Goal: Information Seeking & Learning: Check status

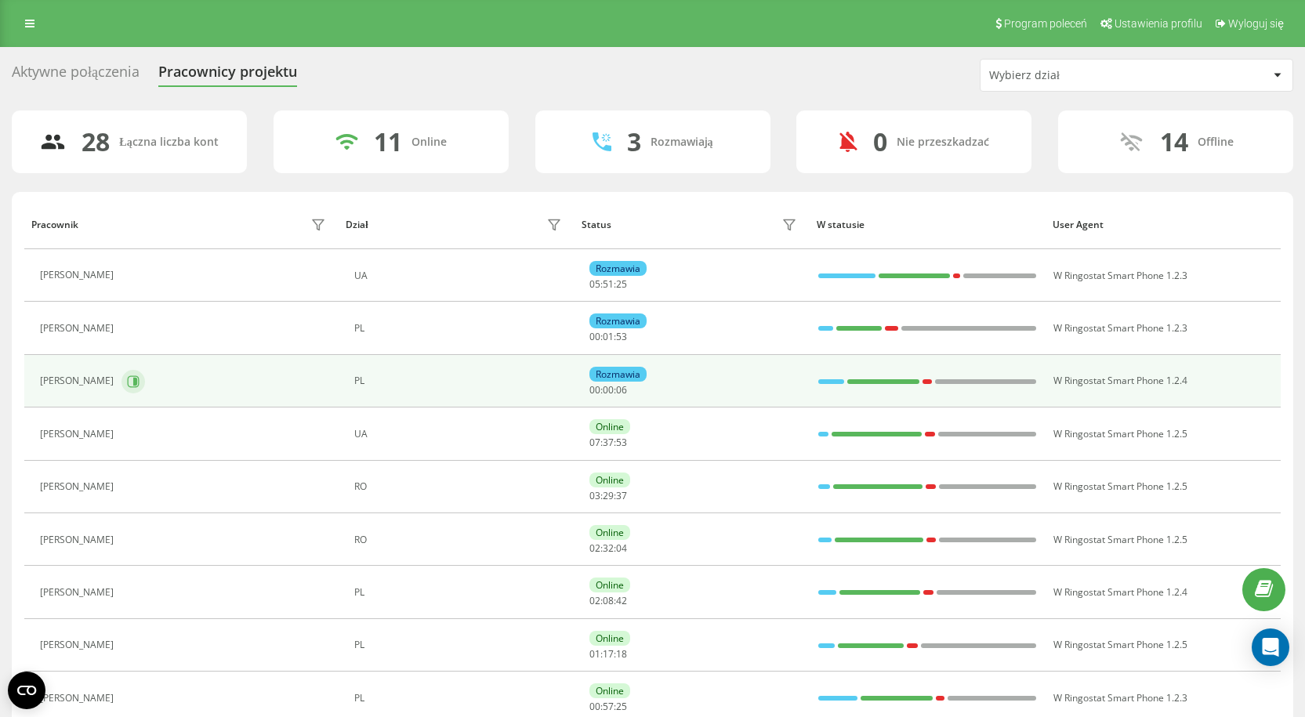
click at [139, 384] on icon at bounding box center [133, 381] width 13 height 13
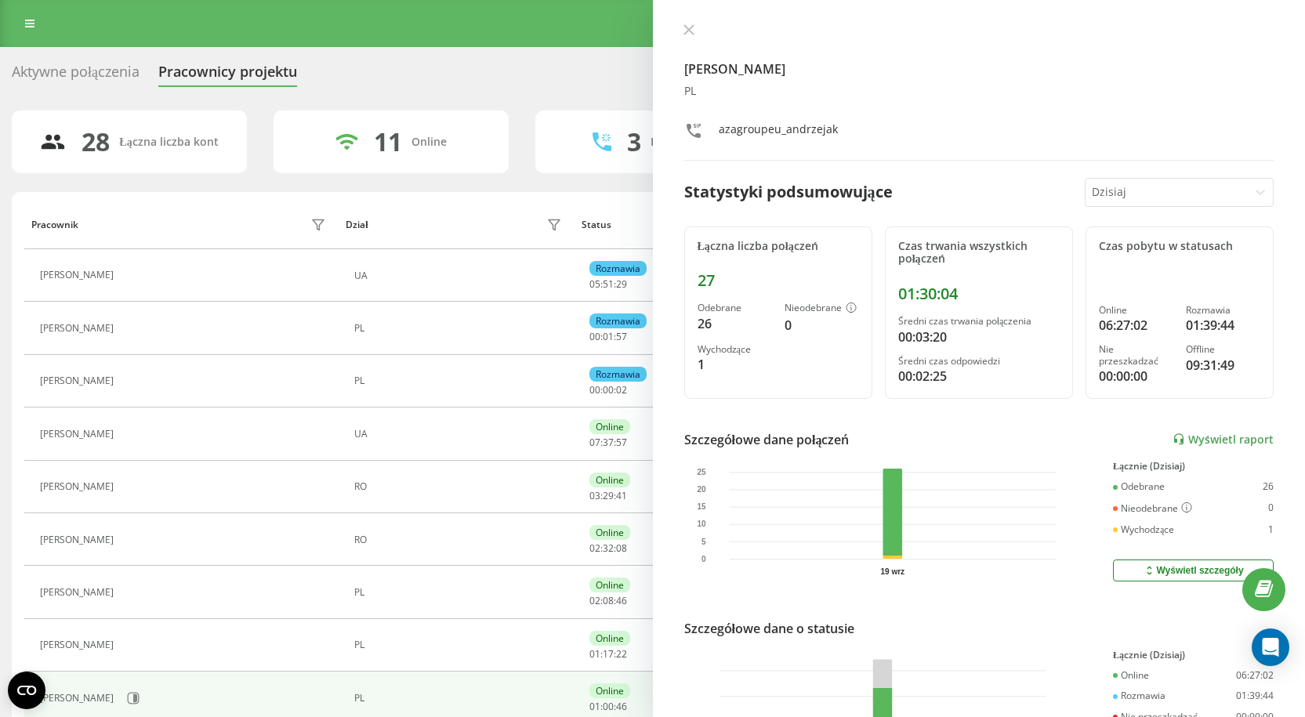
click at [688, 29] on icon at bounding box center [687, 29] width 9 height 9
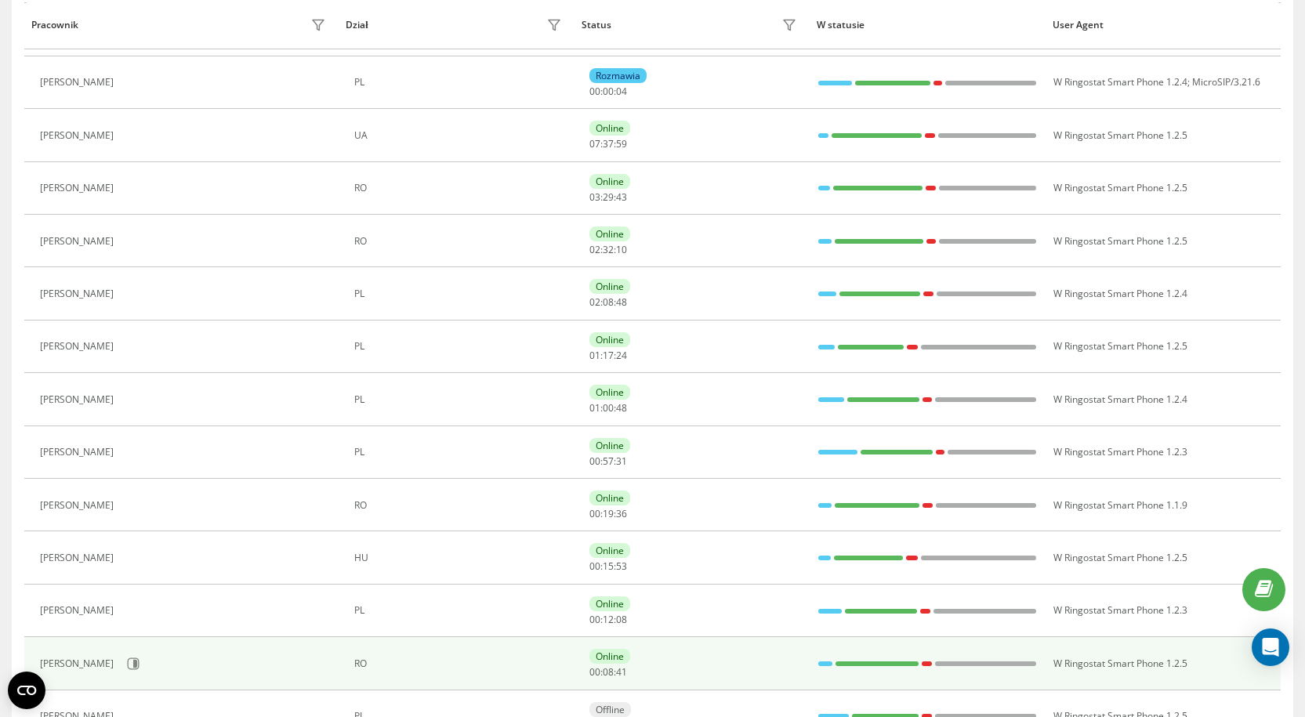
scroll to position [313, 0]
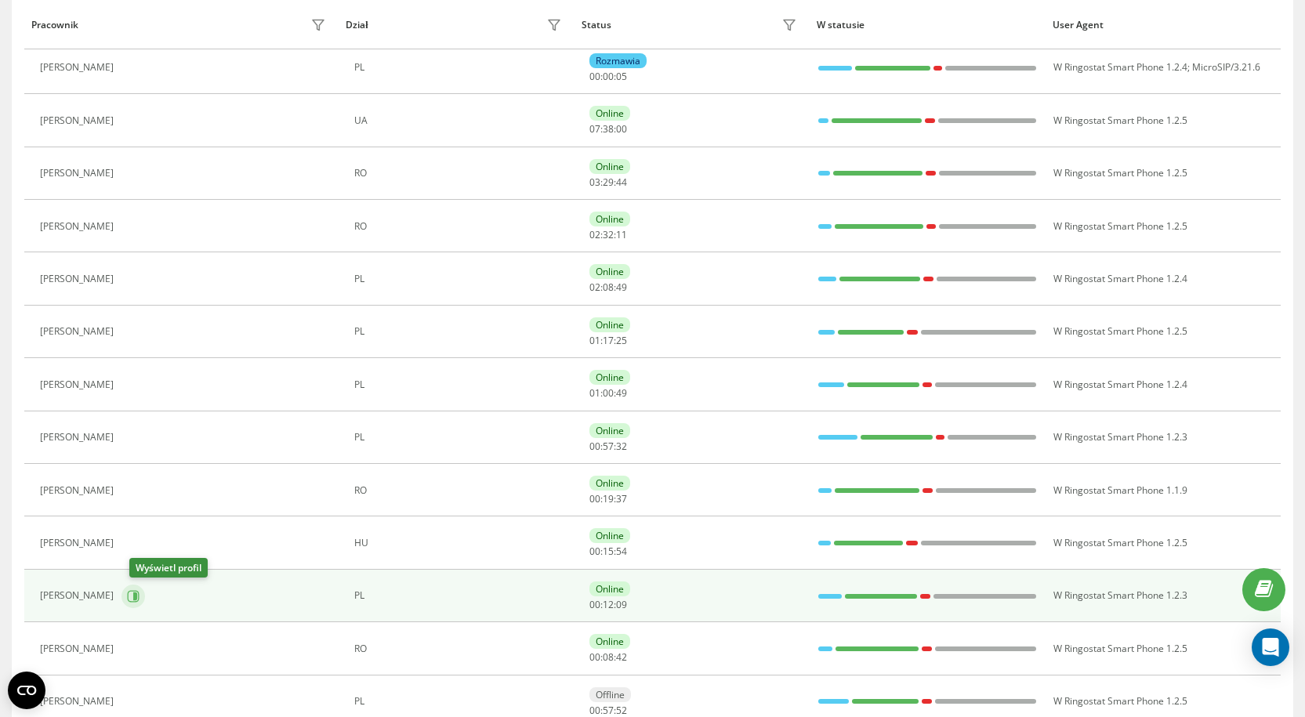
click at [139, 592] on icon at bounding box center [133, 596] width 13 height 13
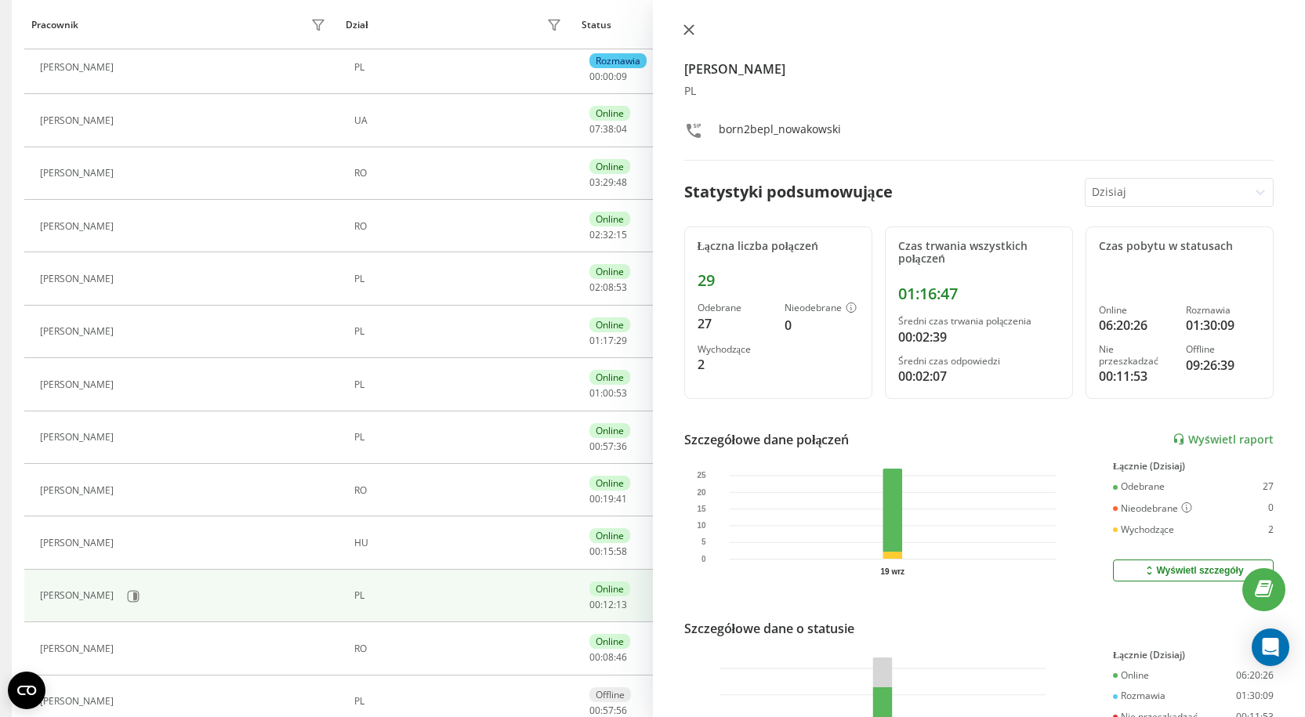
click at [689, 31] on icon at bounding box center [687, 29] width 9 height 9
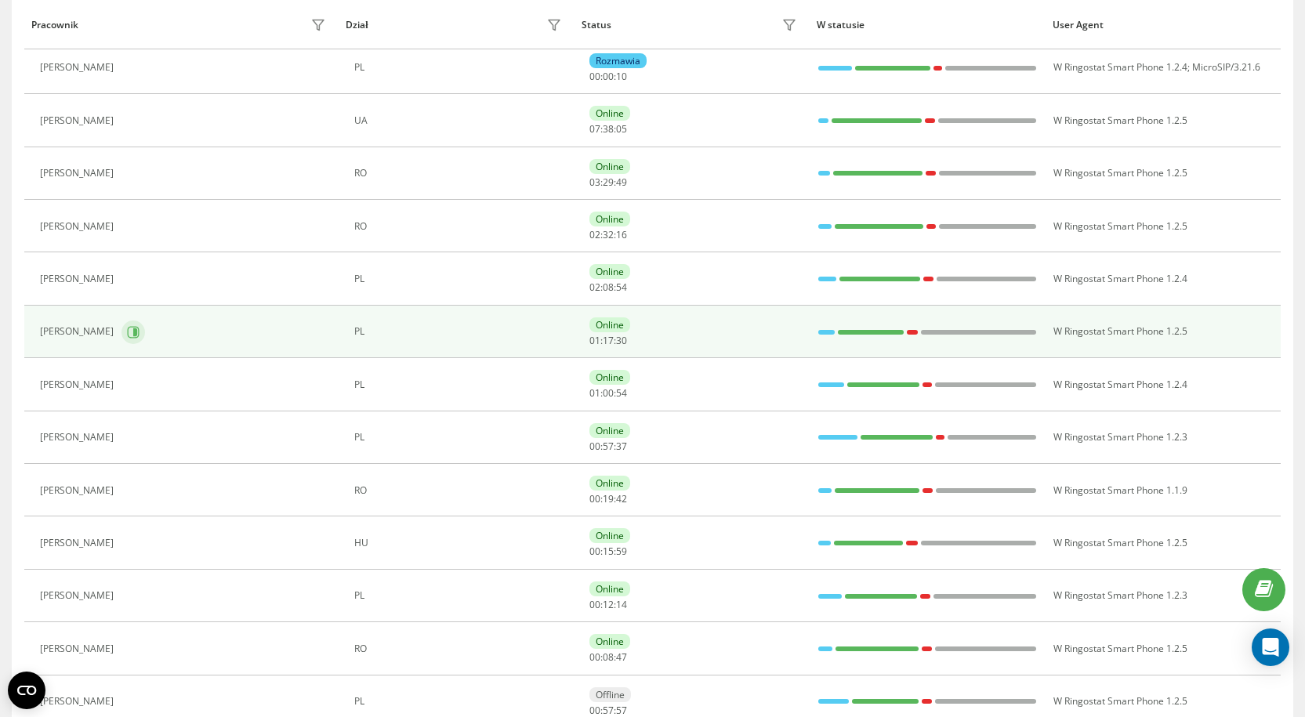
click at [135, 333] on icon at bounding box center [135, 332] width 4 height 8
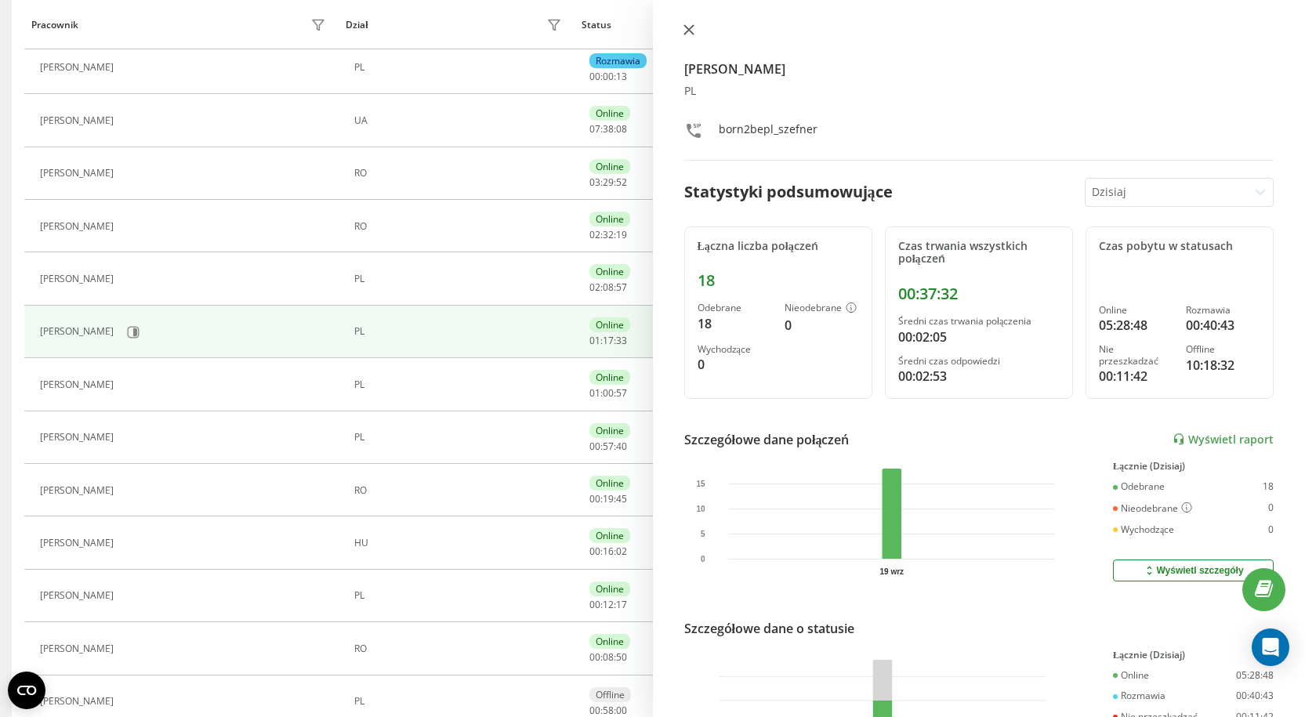
click at [688, 32] on icon at bounding box center [688, 29] width 11 height 11
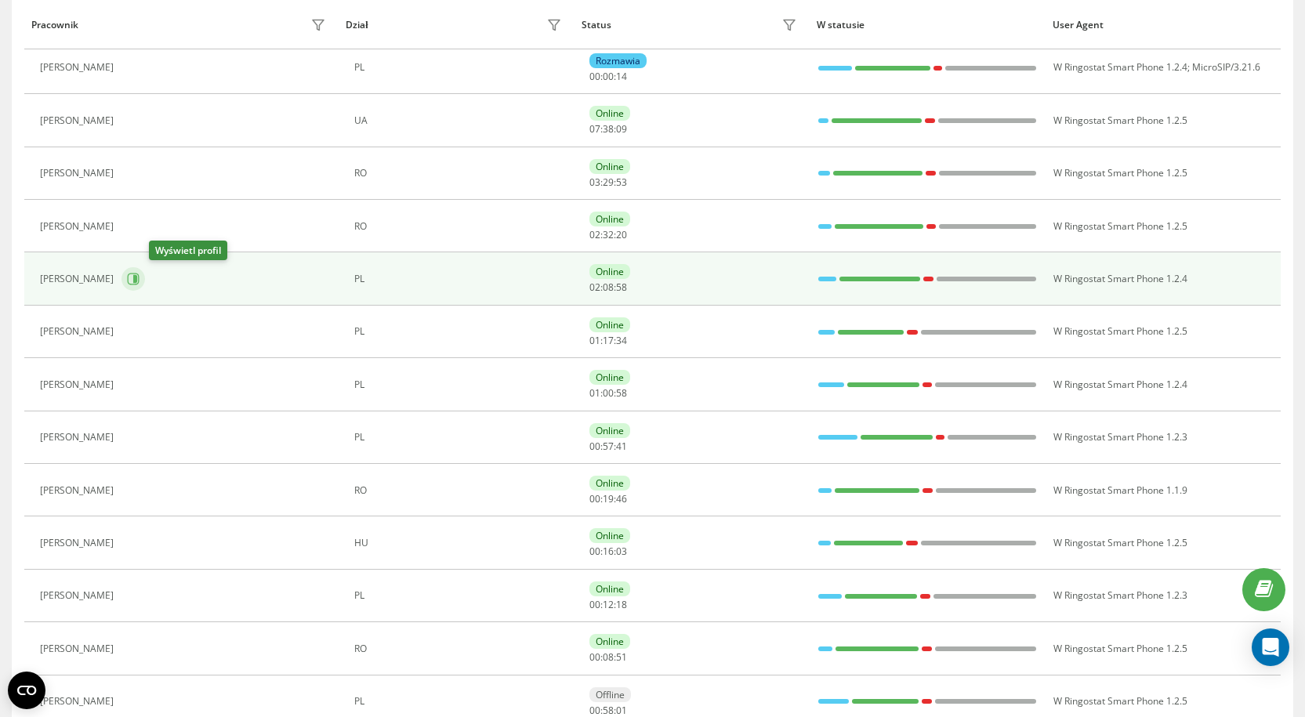
click at [145, 278] on button at bounding box center [133, 279] width 24 height 24
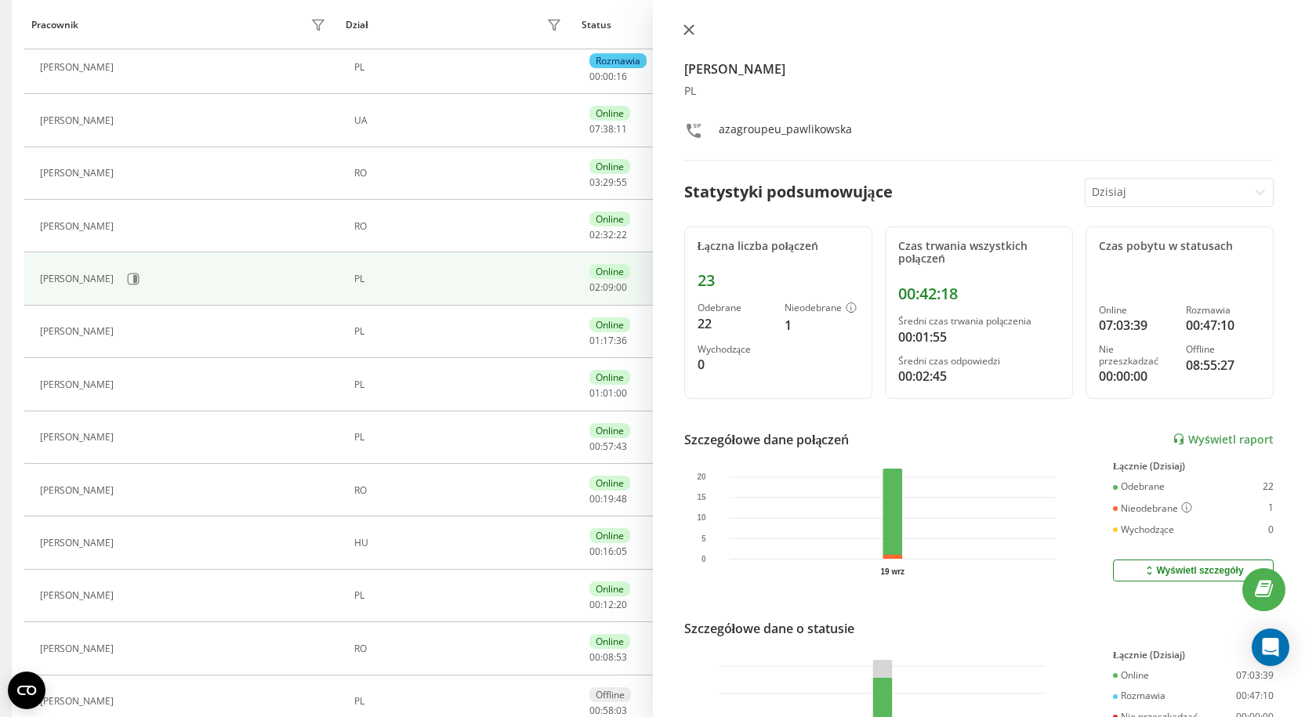
click at [690, 32] on icon at bounding box center [688, 29] width 11 height 11
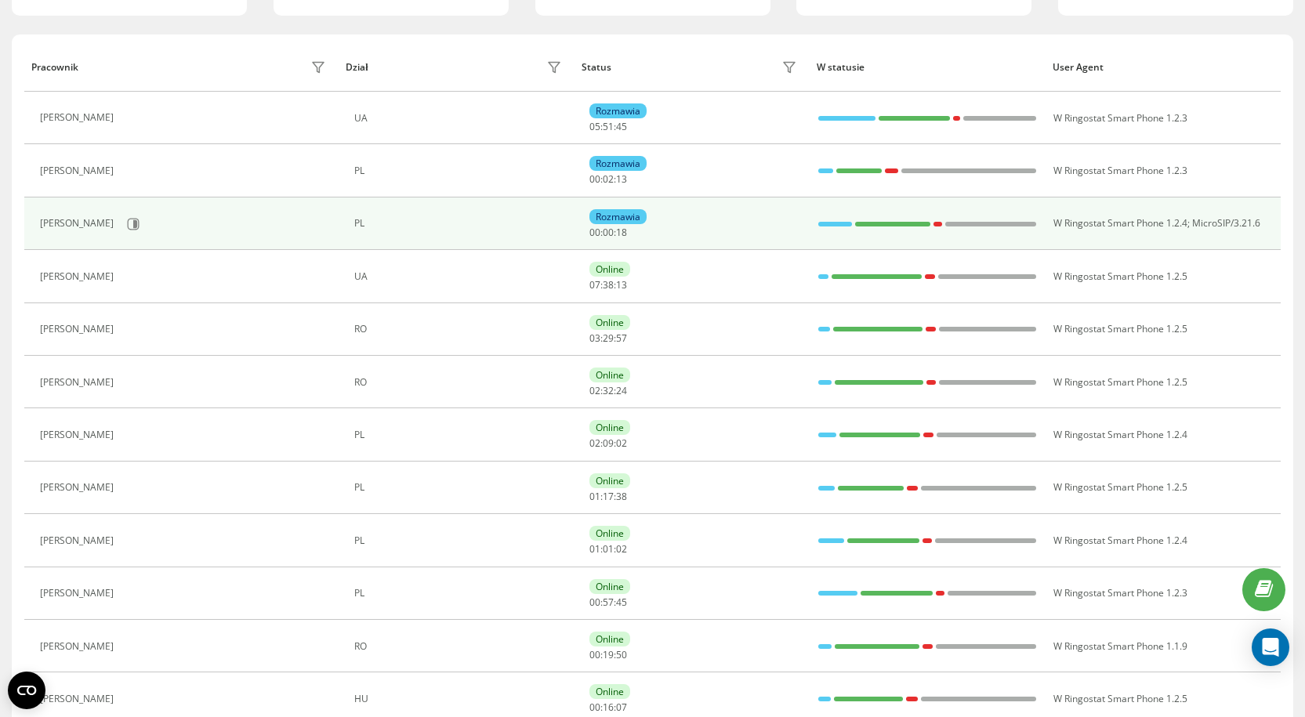
scroll to position [157, 0]
click at [128, 223] on icon at bounding box center [134, 225] width 12 height 12
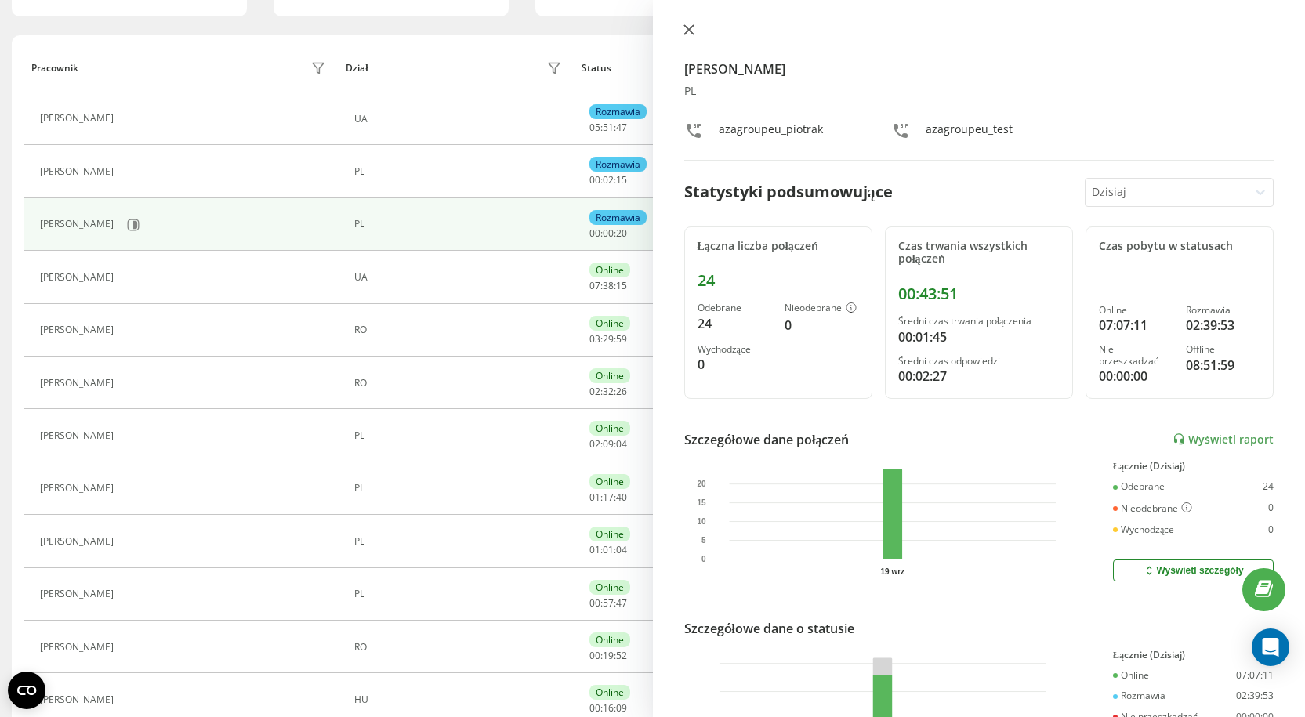
click at [694, 24] on icon at bounding box center [688, 29] width 11 height 11
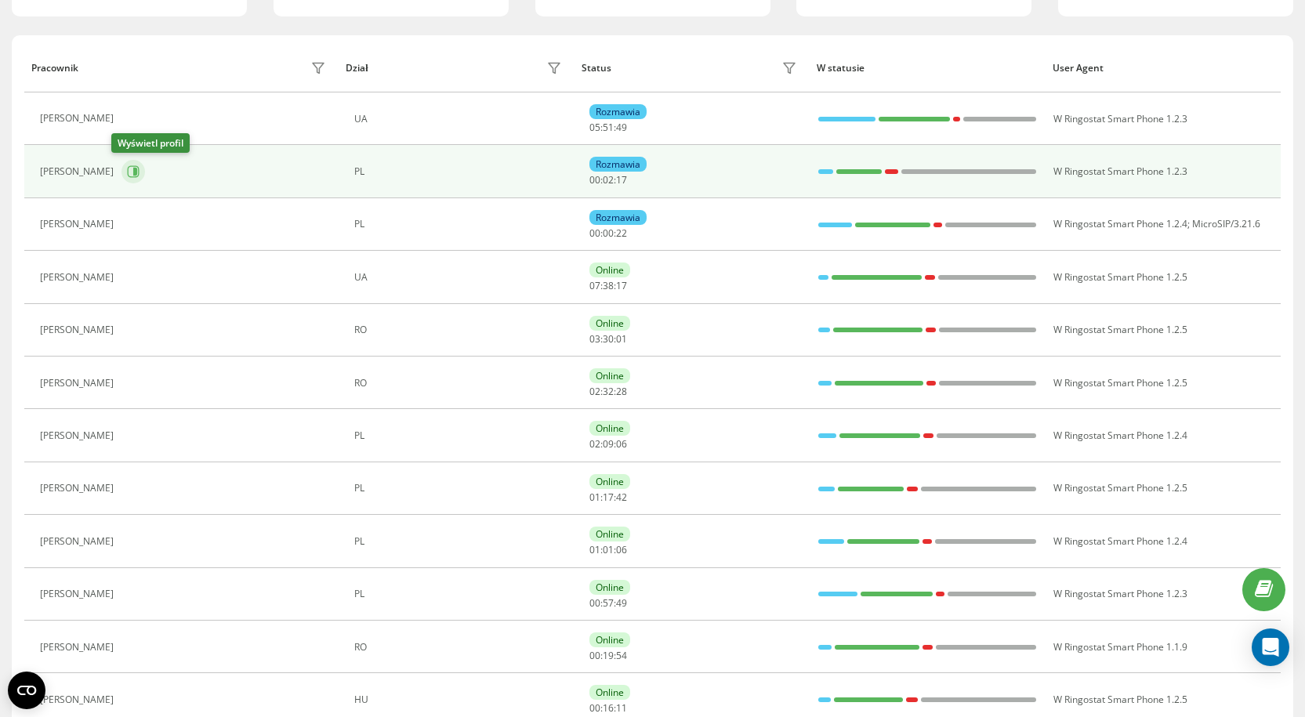
click at [127, 170] on icon at bounding box center [133, 171] width 13 height 13
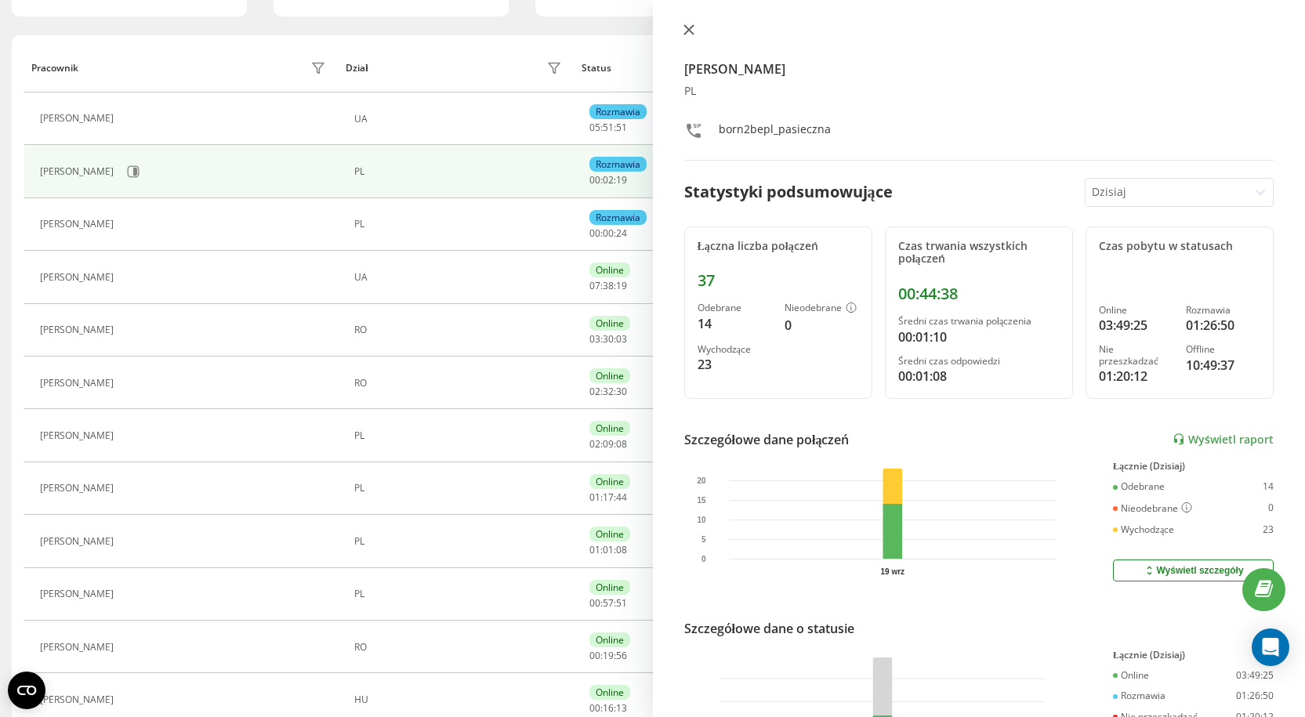
click at [686, 31] on icon at bounding box center [688, 29] width 11 height 11
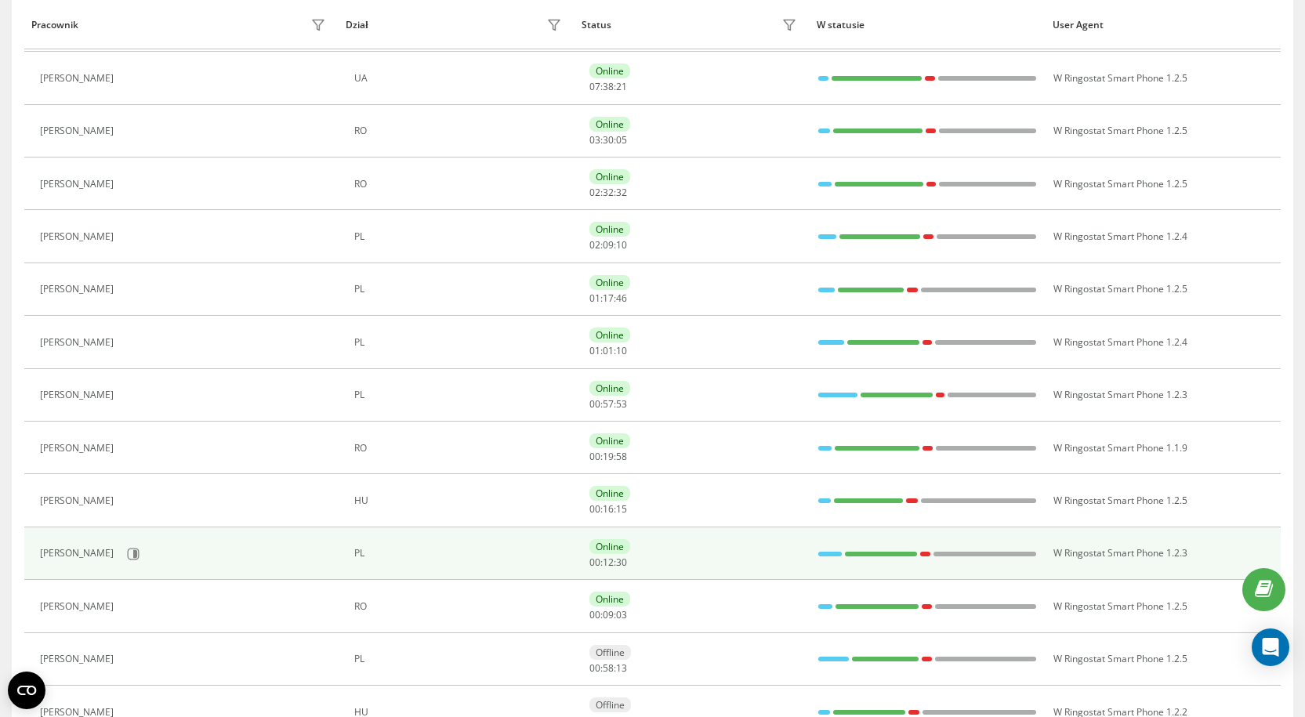
scroll to position [392, 0]
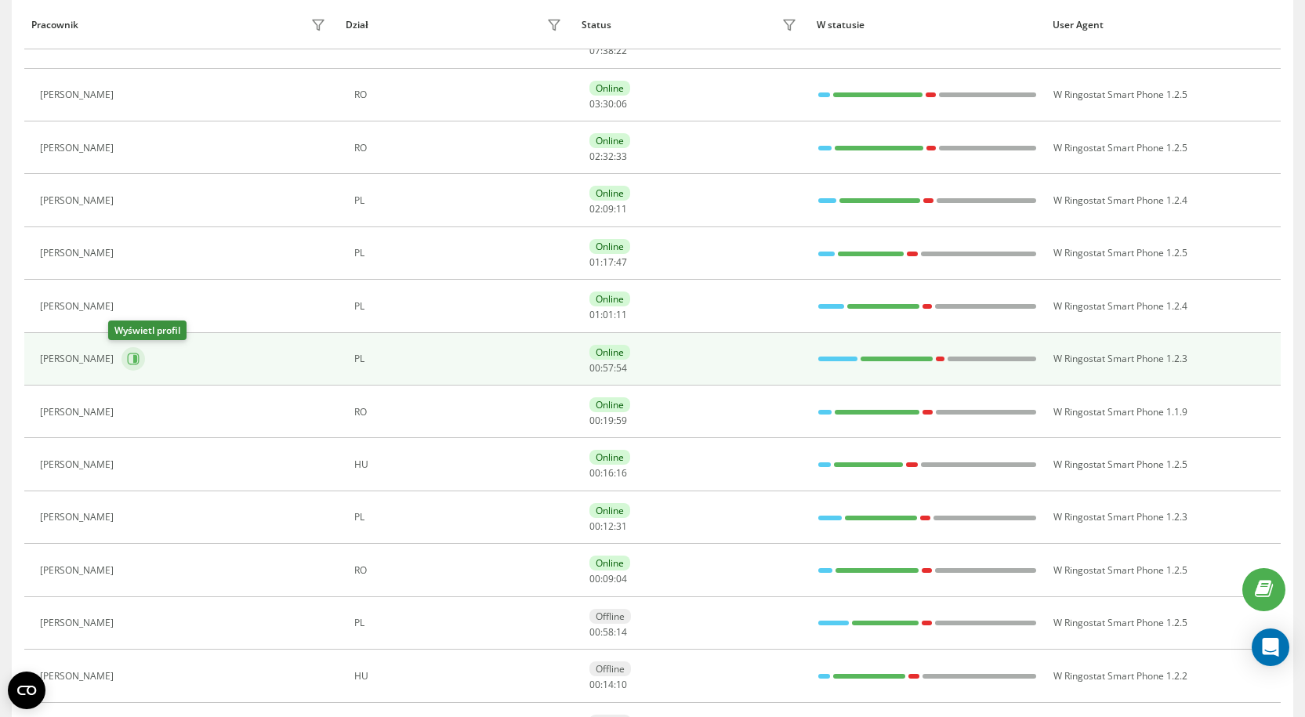
click at [127, 357] on icon at bounding box center [133, 359] width 13 height 13
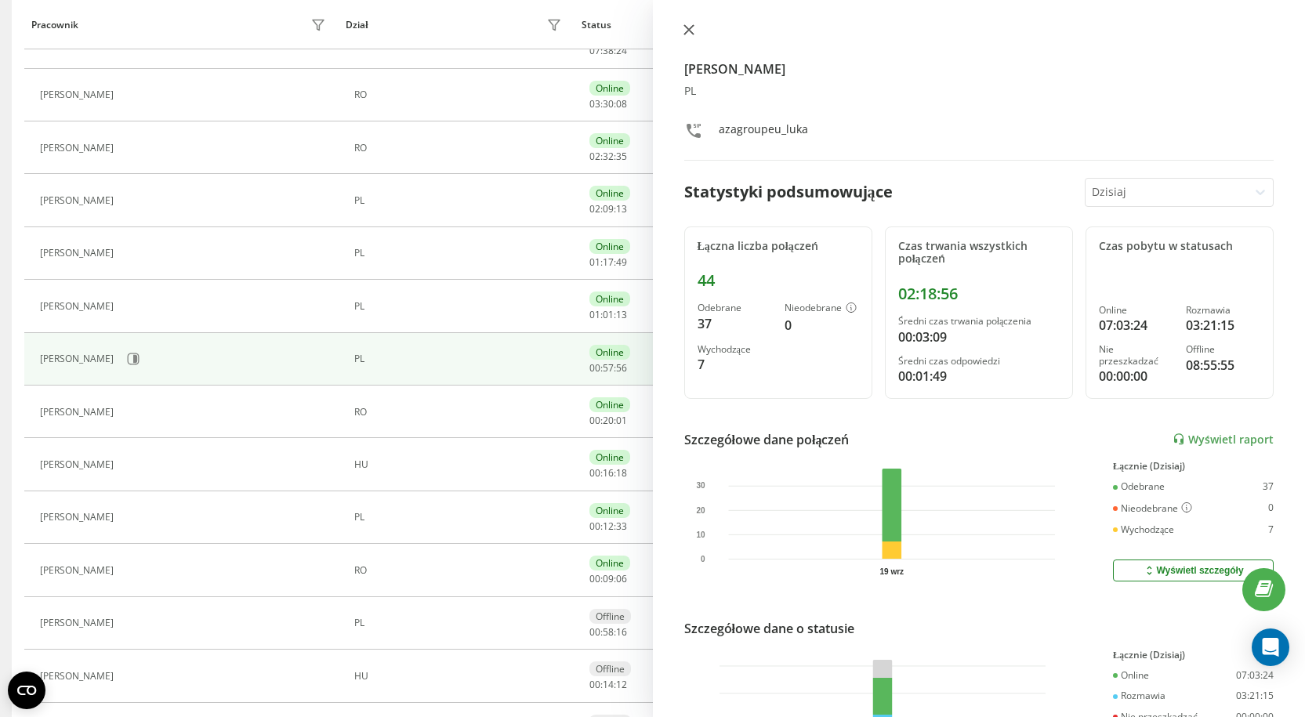
click at [685, 34] on icon at bounding box center [687, 29] width 9 height 9
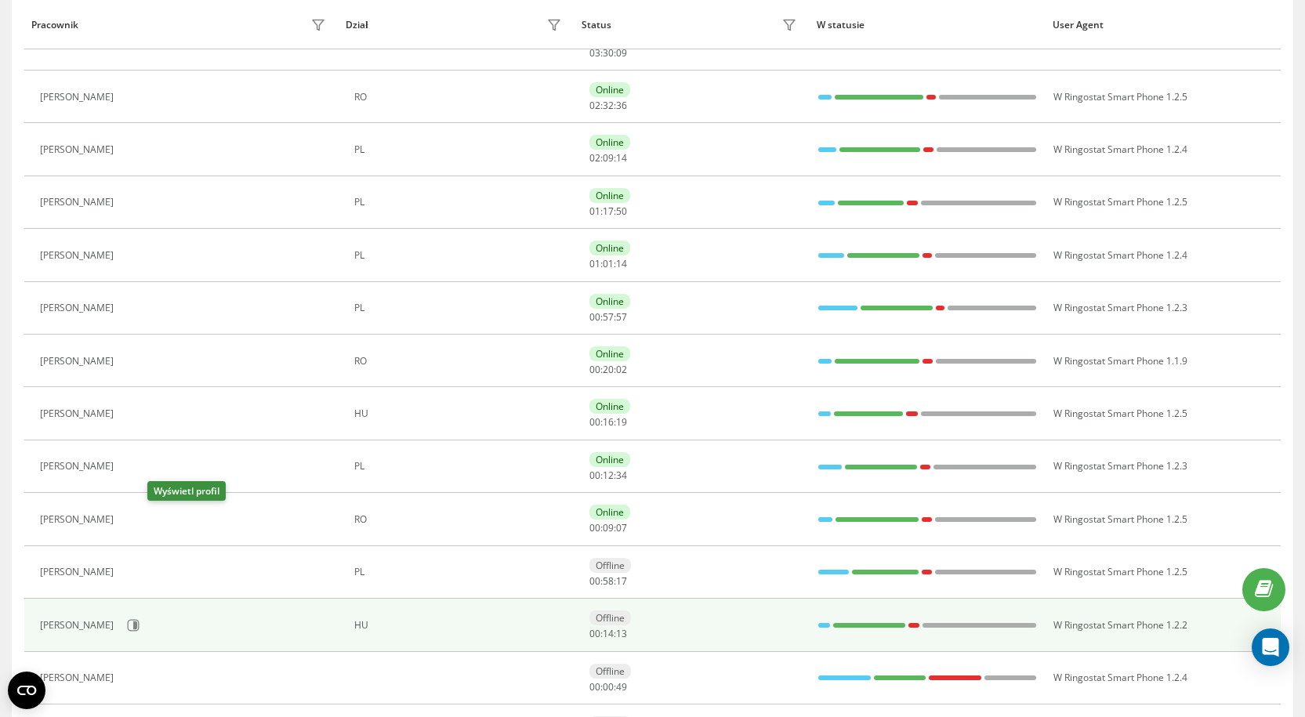
scroll to position [470, 0]
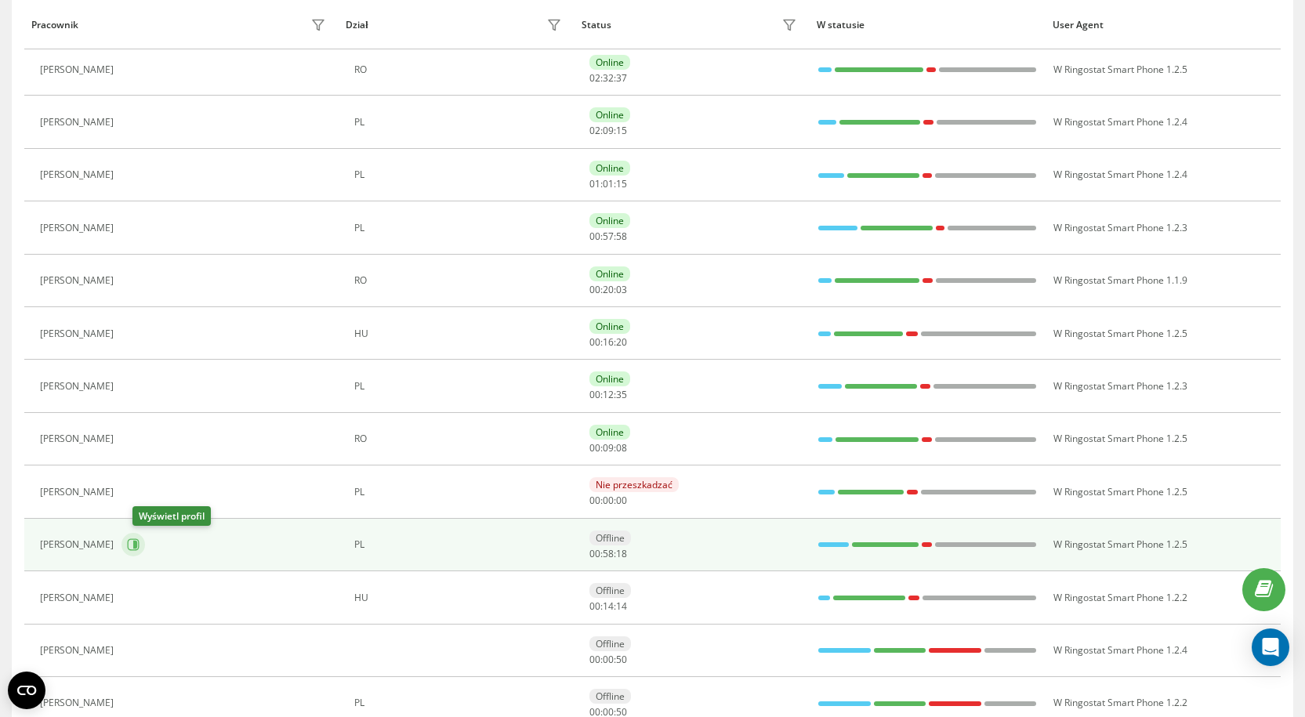
click at [137, 548] on icon at bounding box center [135, 545] width 4 height 8
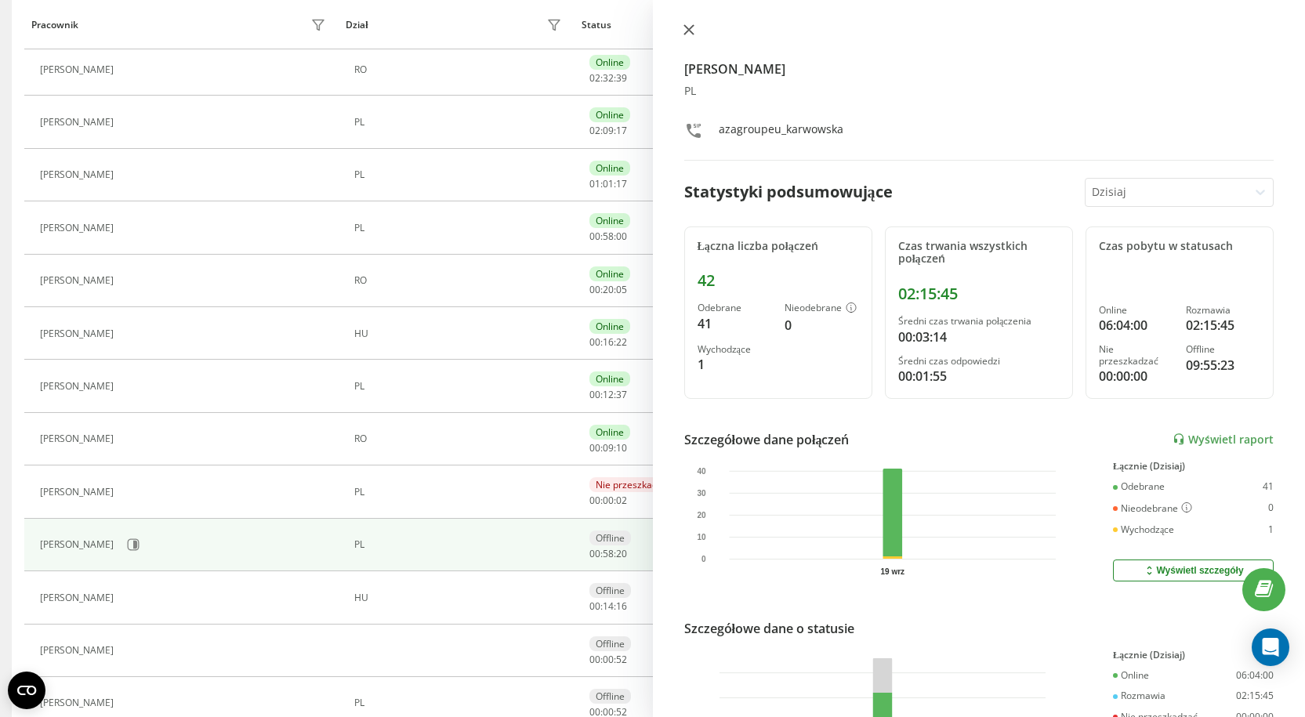
click at [687, 29] on icon at bounding box center [687, 29] width 9 height 9
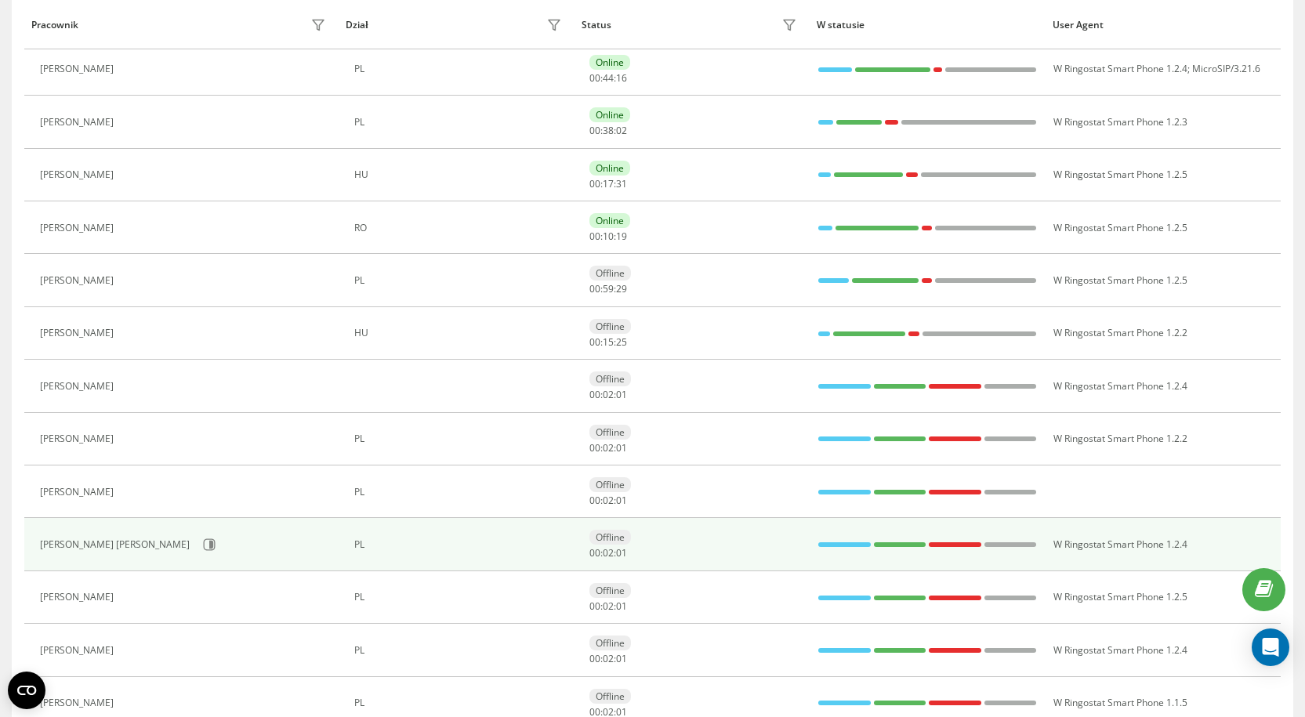
scroll to position [259, 0]
